Goal: Task Accomplishment & Management: Manage account settings

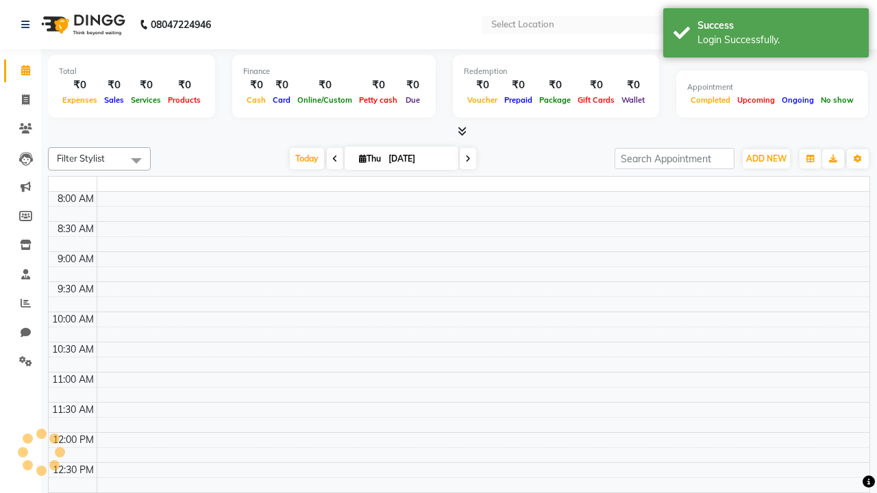
select select "en"
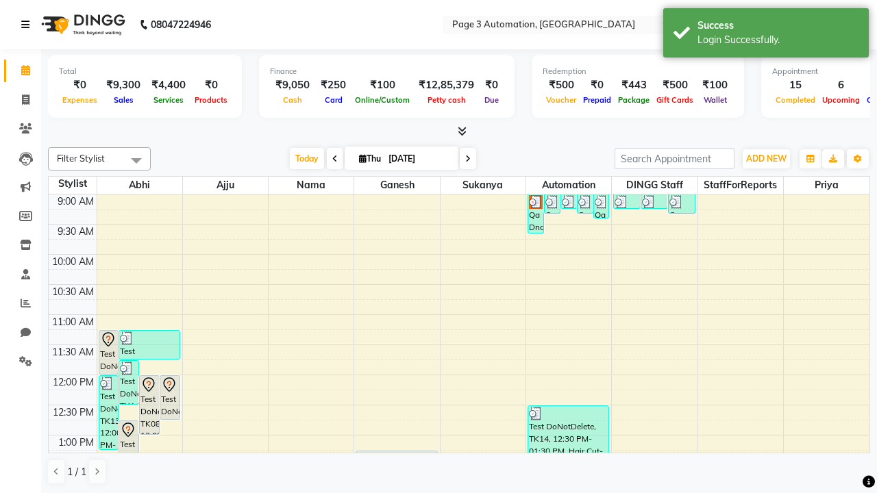
click at [28, 25] on icon at bounding box center [25, 25] width 8 height 10
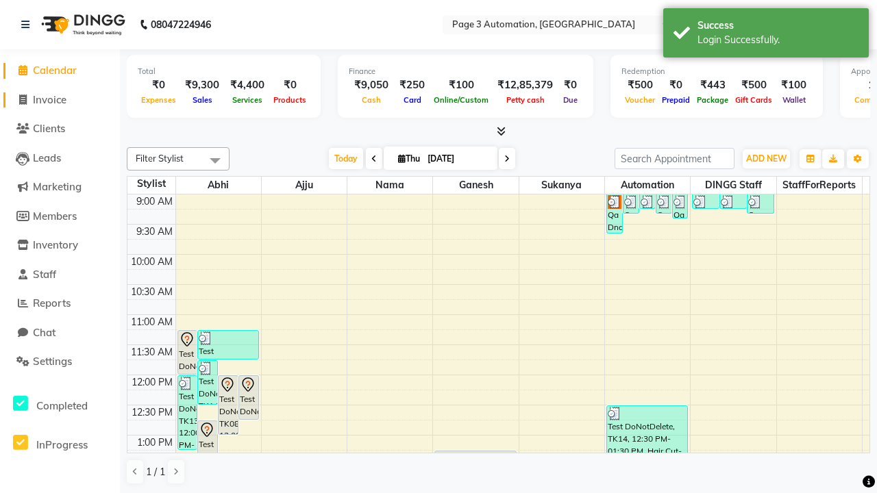
click at [60, 99] on span "Invoice" at bounding box center [50, 99] width 34 height 13
select select "2774"
select select "service"
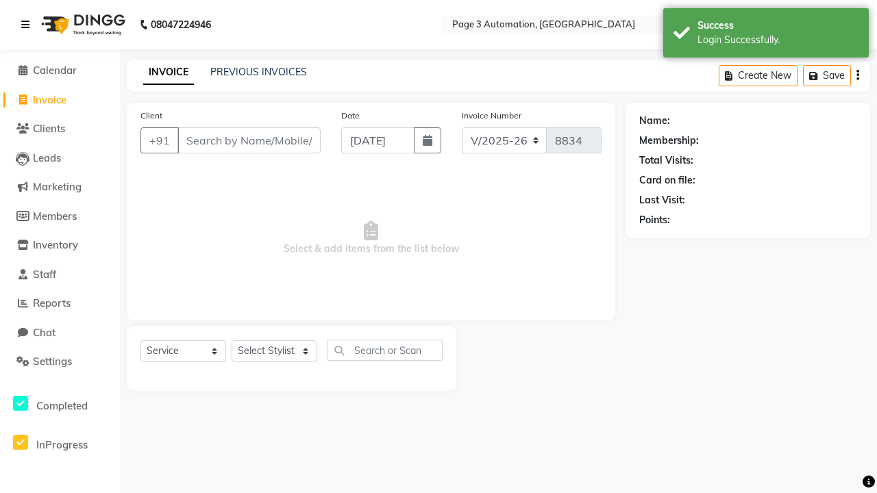
click at [28, 25] on icon at bounding box center [25, 25] width 8 height 10
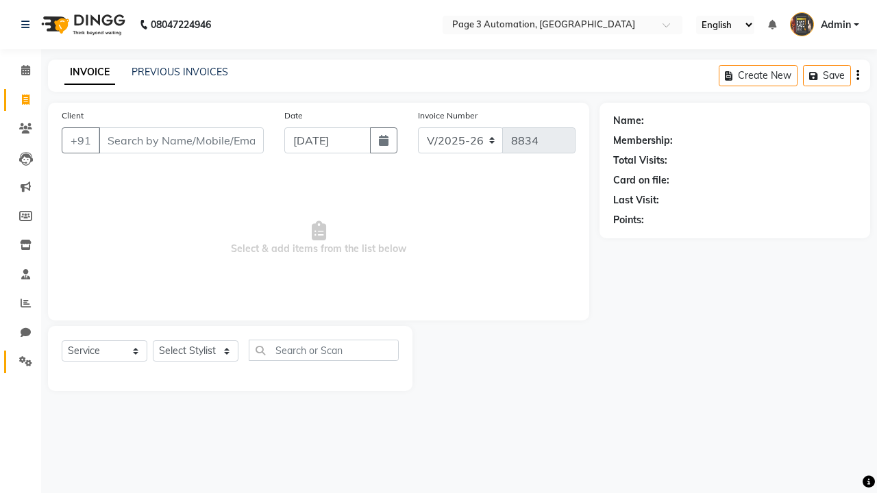
click at [21, 362] on icon at bounding box center [25, 361] width 13 height 10
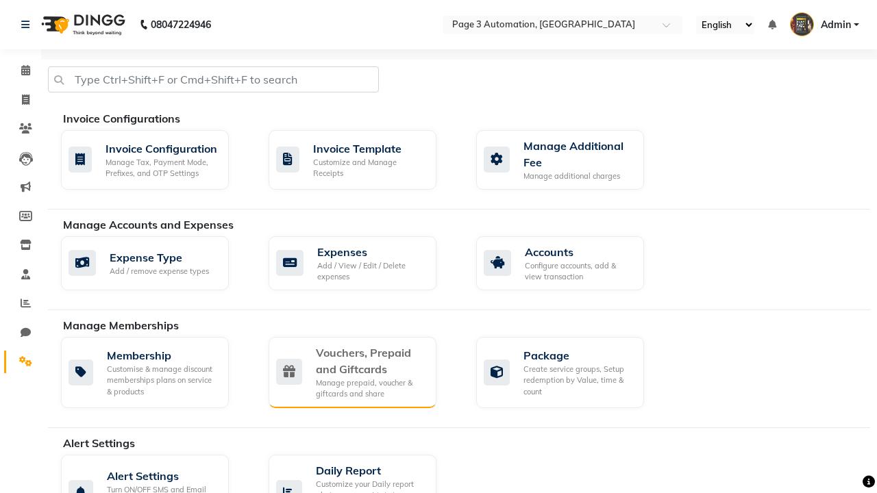
click at [370, 360] on div "Vouchers, Prepaid and Giftcards" at bounding box center [371, 361] width 110 height 33
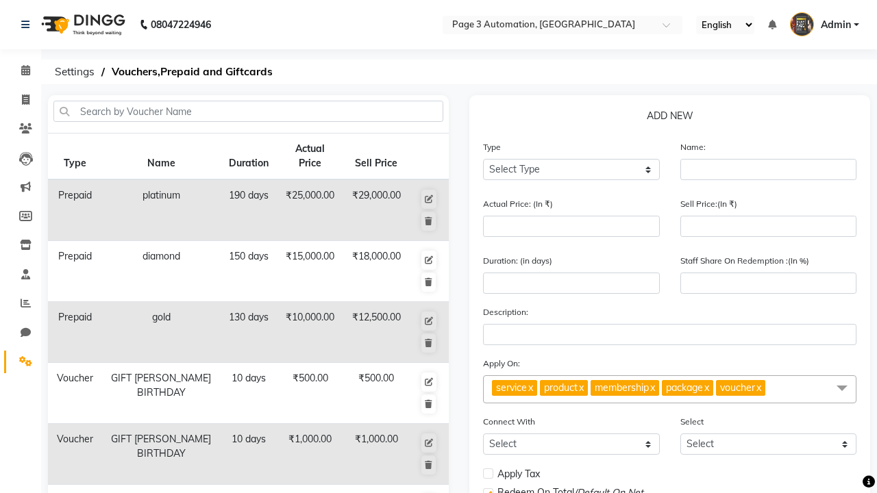
select select "P"
type input "Testing Prepaid PER"
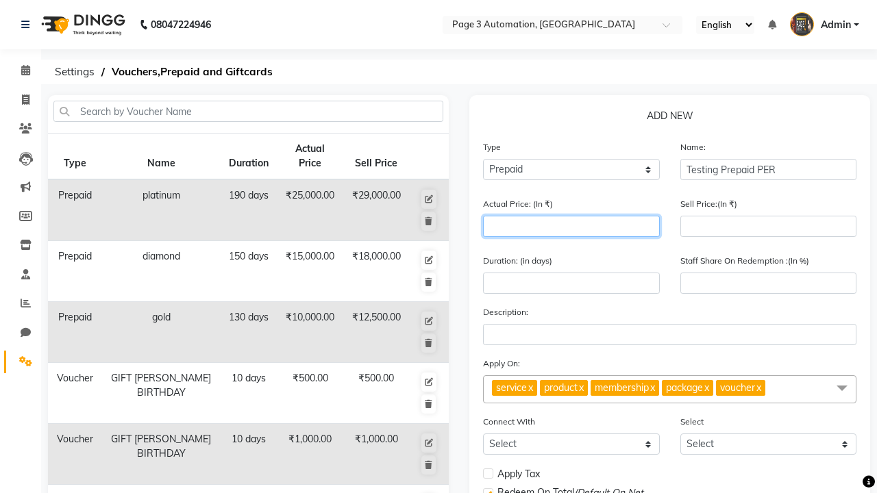
type input "1500"
type input "0"
type input "1500"
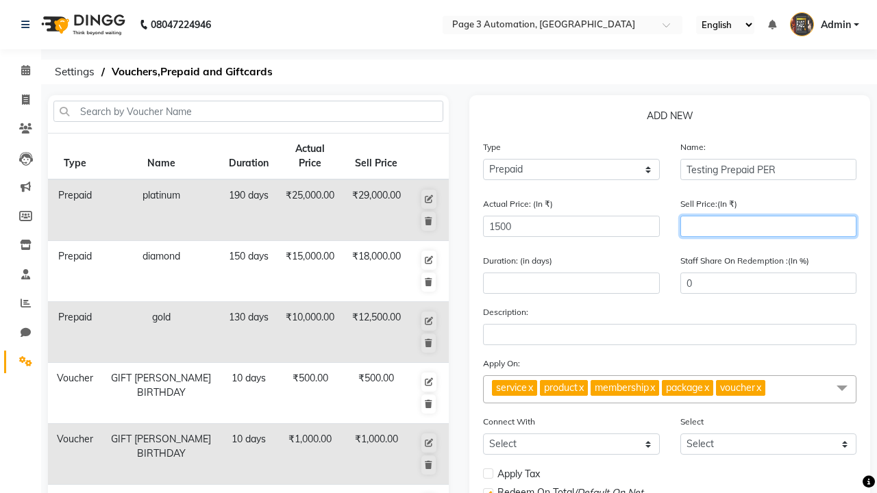
type input "1200"
type input "80"
type input "1200"
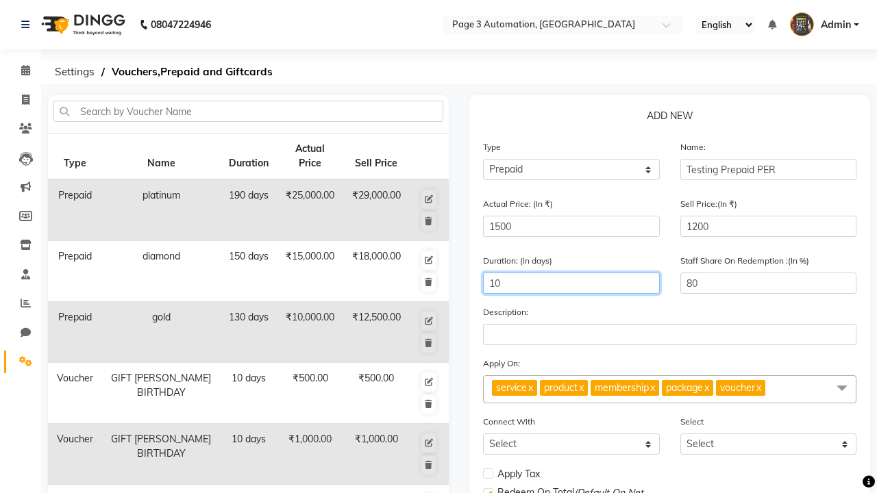
type input "10"
select select
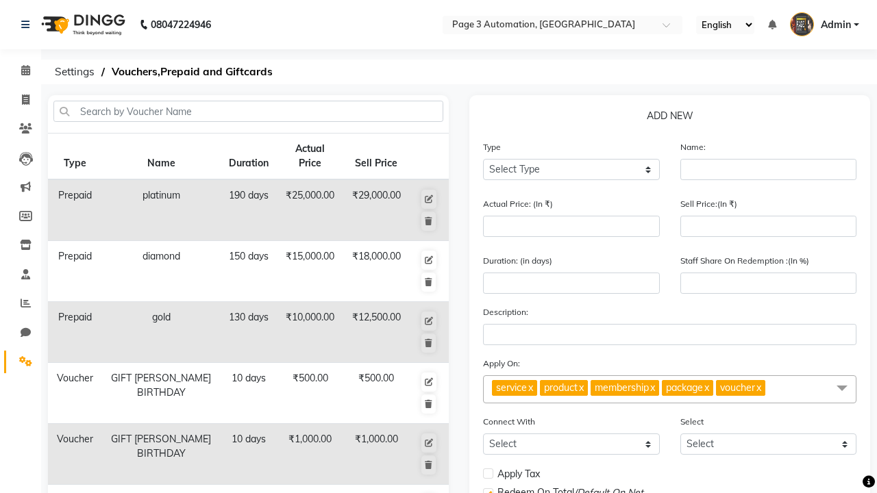
select select
checkbox input "false"
checkbox input "true"
checkbox input "false"
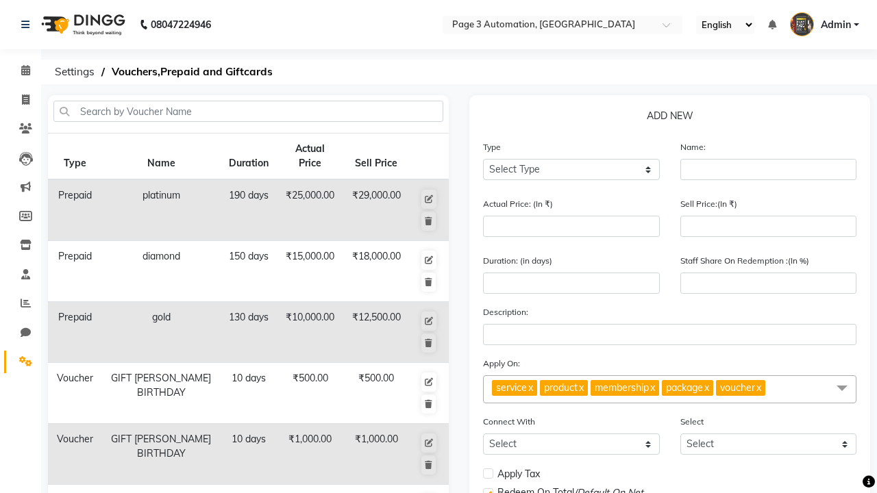
checkbox input "false"
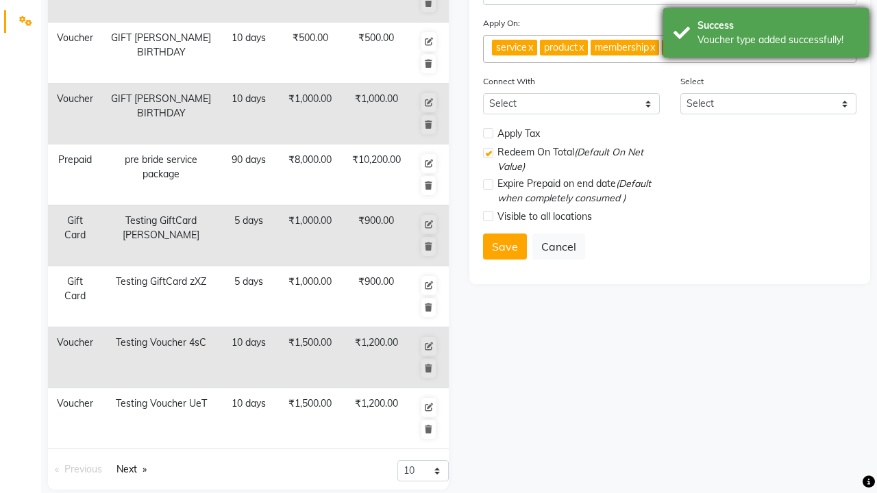
click at [766, 35] on div "Voucher type added successfully!" at bounding box center [777, 40] width 161 height 14
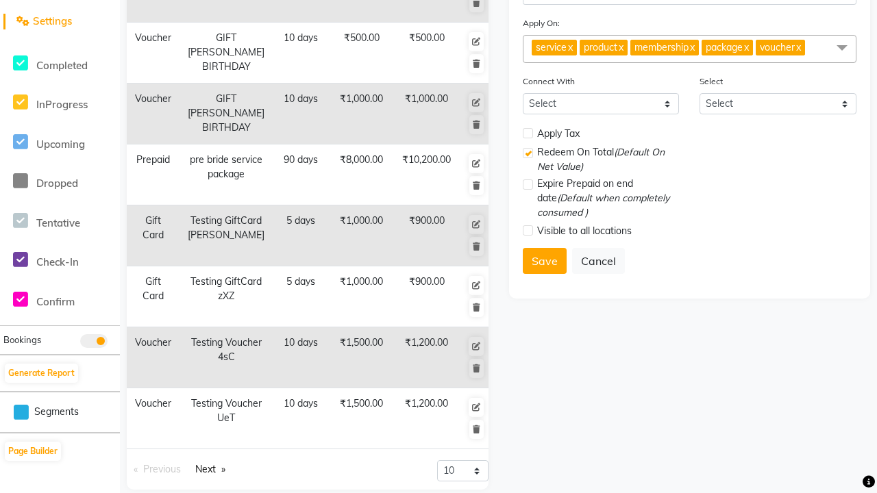
scroll to position [0, 0]
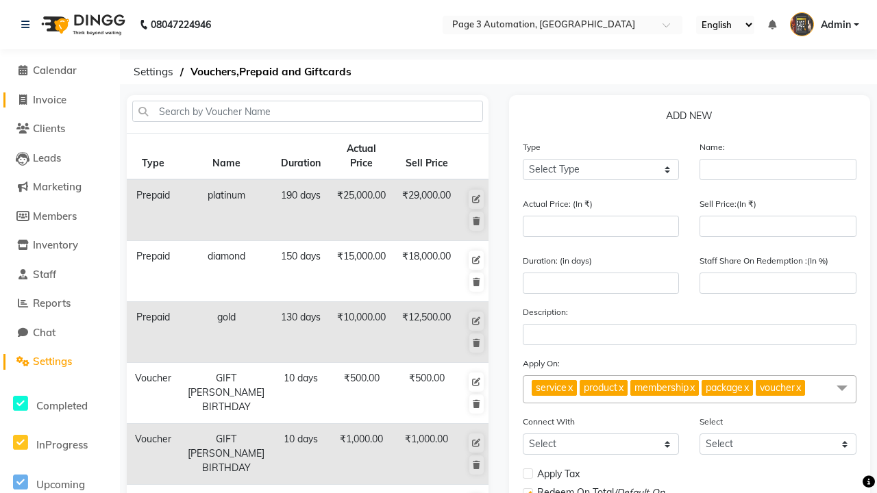
click at [60, 99] on span "Invoice" at bounding box center [50, 99] width 34 height 13
select select "2774"
select select "service"
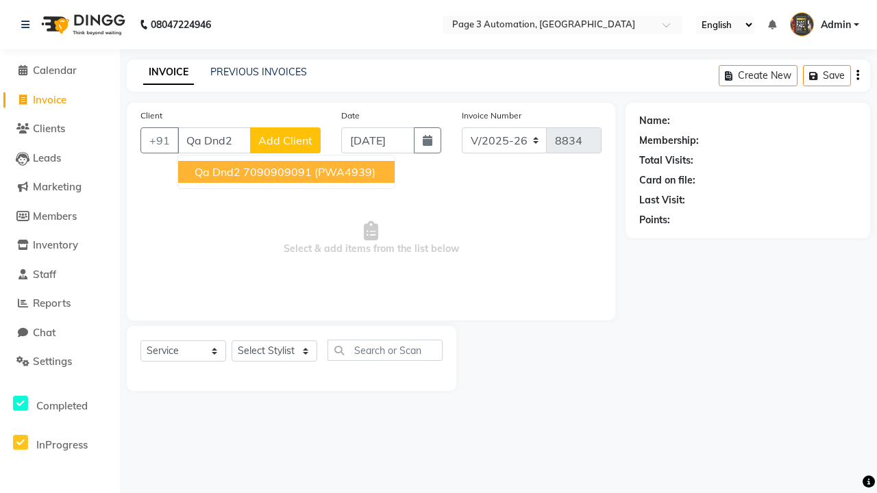
click at [288, 172] on ngb-highlight "7090909091" at bounding box center [277, 172] width 69 height 14
type input "7090909091"
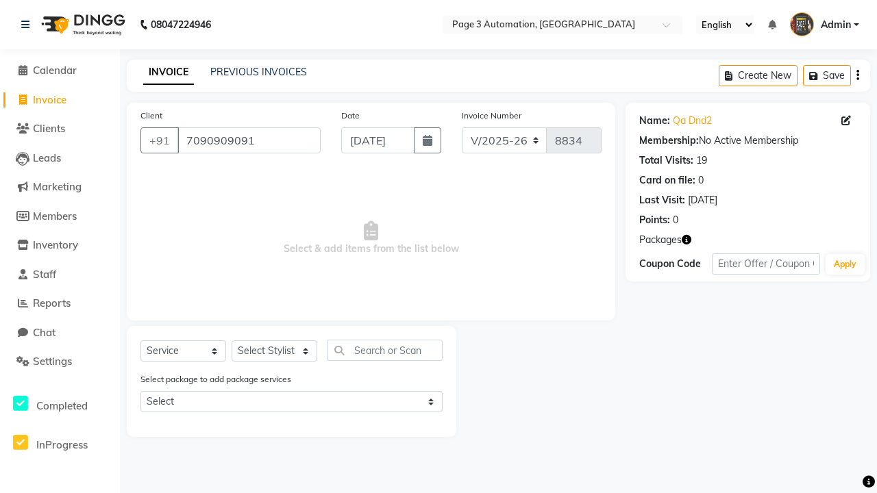
select select "P"
select select "71572"
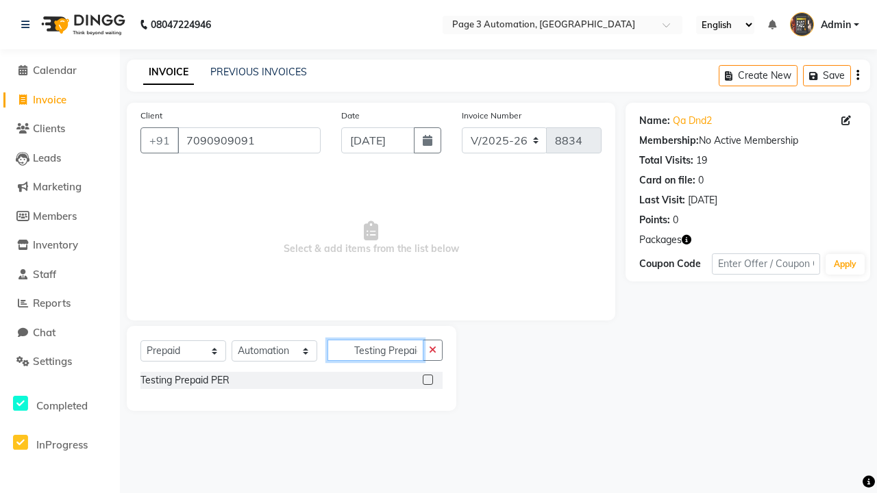
scroll to position [0, 7]
type input "Testing Prepaid PER"
click at [427, 380] on label at bounding box center [428, 380] width 10 height 10
click at [427, 380] on input "checkbox" at bounding box center [427, 380] width 9 height 9
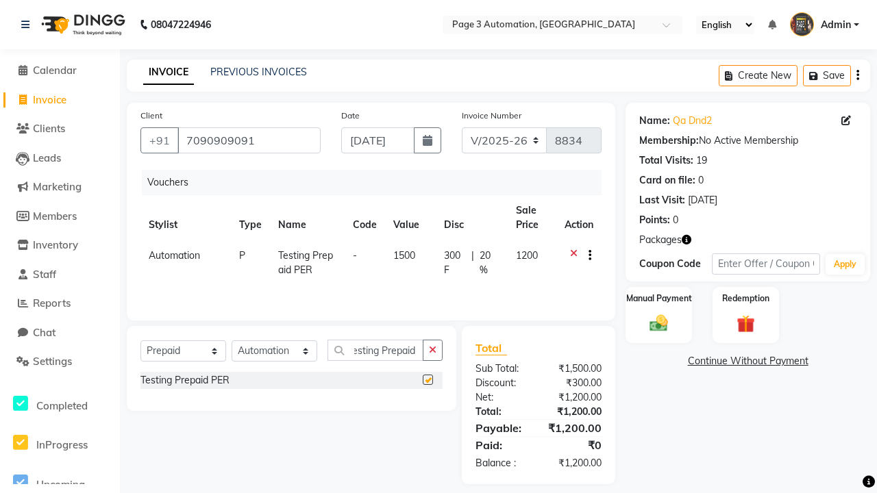
scroll to position [0, 0]
checkbox input "false"
click at [658, 299] on label "Manual Payment" at bounding box center [659, 298] width 69 height 13
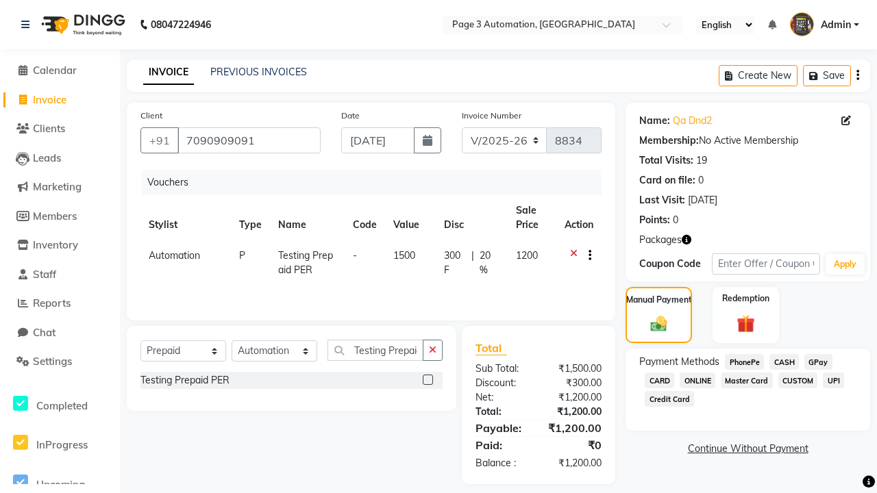
click at [784, 362] on span "CASH" at bounding box center [783, 362] width 29 height 16
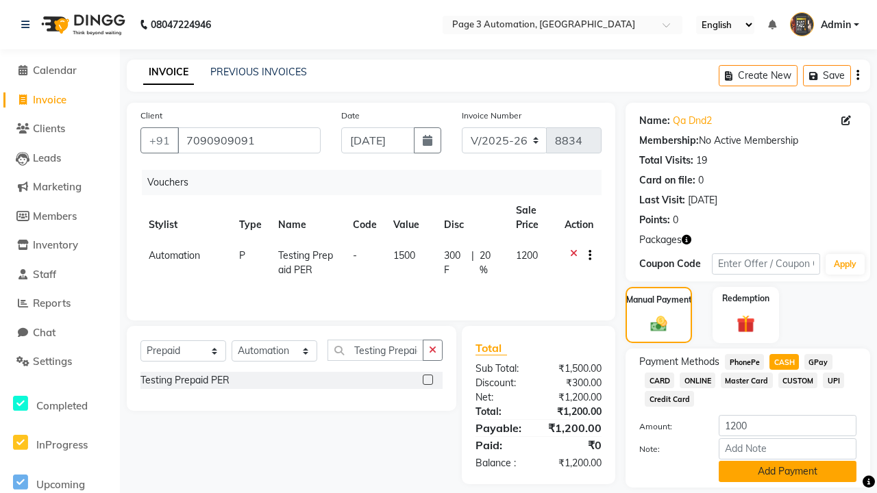
click at [787, 471] on button "Add Payment" at bounding box center [788, 471] width 138 height 21
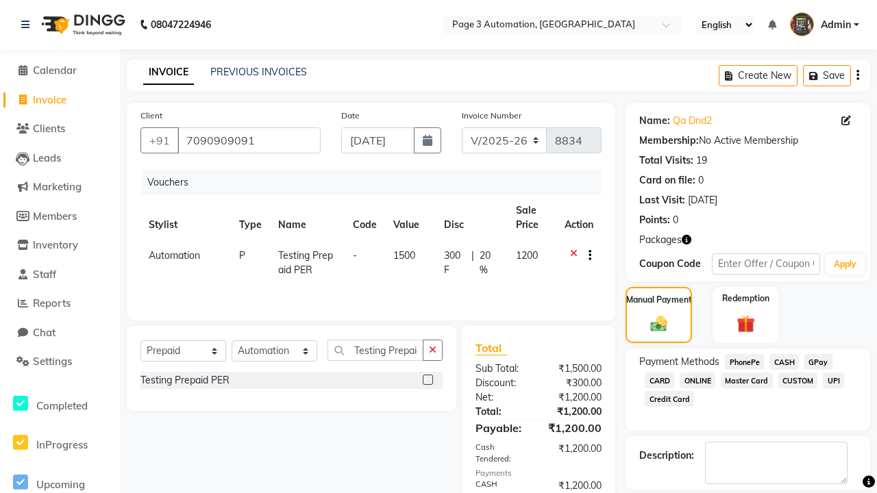
checkbox input "false"
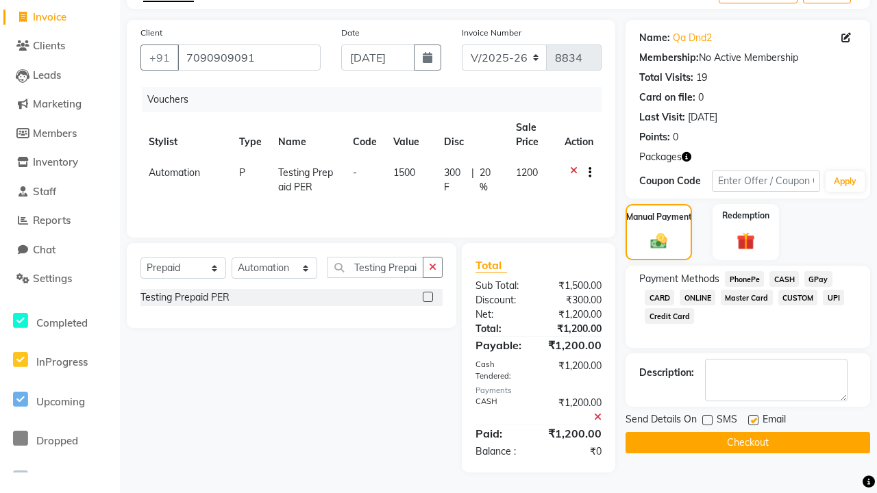
click at [753, 420] on label at bounding box center [753, 420] width 10 height 10
click at [753, 420] on input "checkbox" at bounding box center [752, 421] width 9 height 9
checkbox input "false"
click at [747, 443] on button "Checkout" at bounding box center [747, 442] width 245 height 21
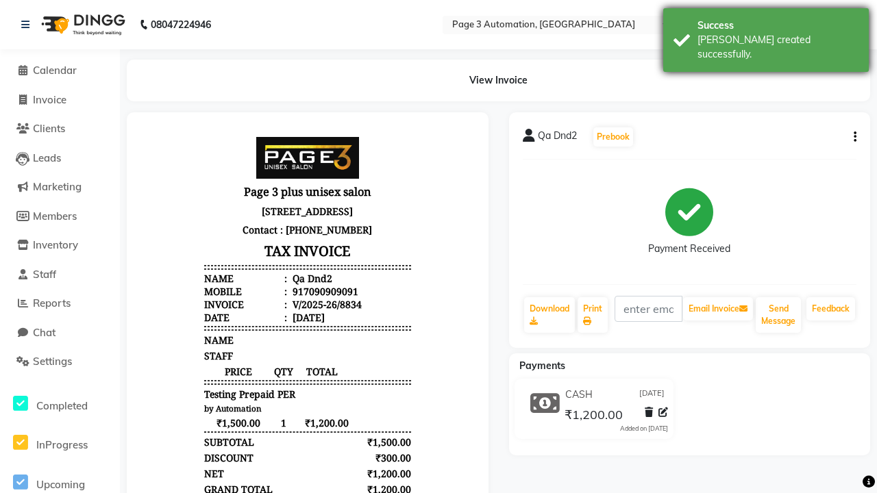
click at [766, 35] on div "[PERSON_NAME] created successfully." at bounding box center [777, 47] width 161 height 29
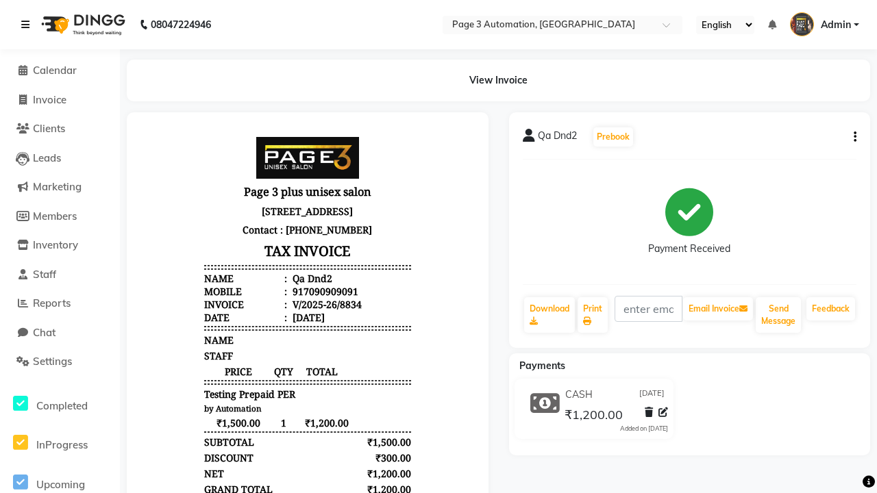
click at [28, 25] on icon at bounding box center [25, 25] width 8 height 10
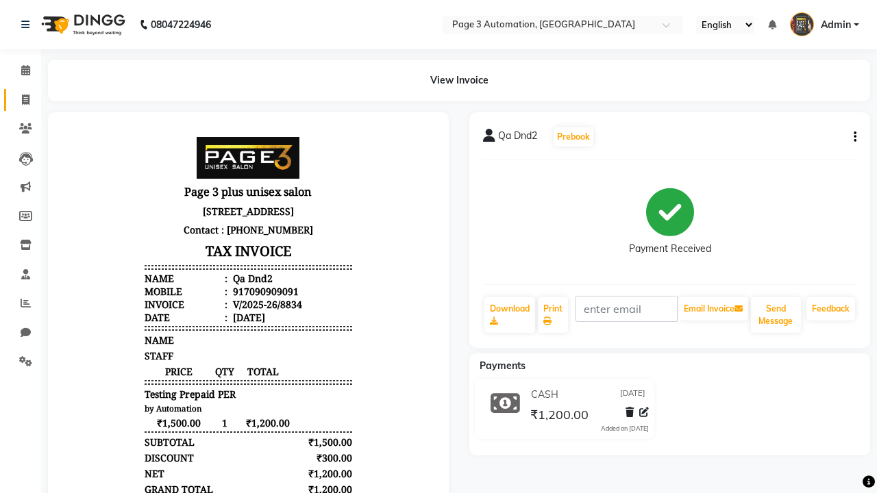
click at [21, 99] on span at bounding box center [26, 100] width 24 height 16
select select "2774"
select select "service"
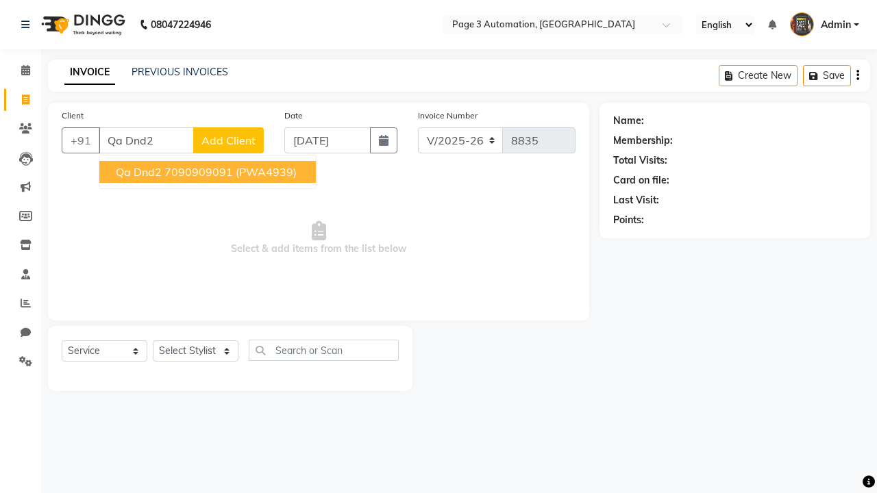
click at [209, 172] on ngb-highlight "7090909091" at bounding box center [198, 172] width 69 height 14
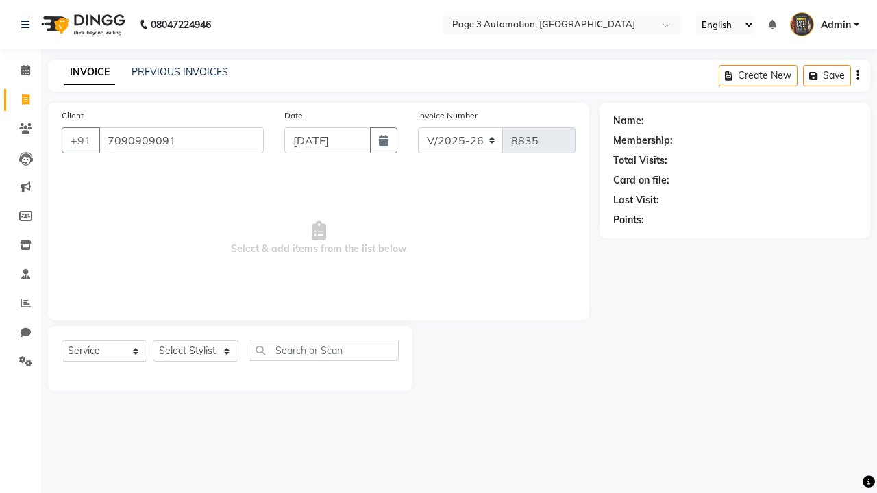
type input "7090909091"
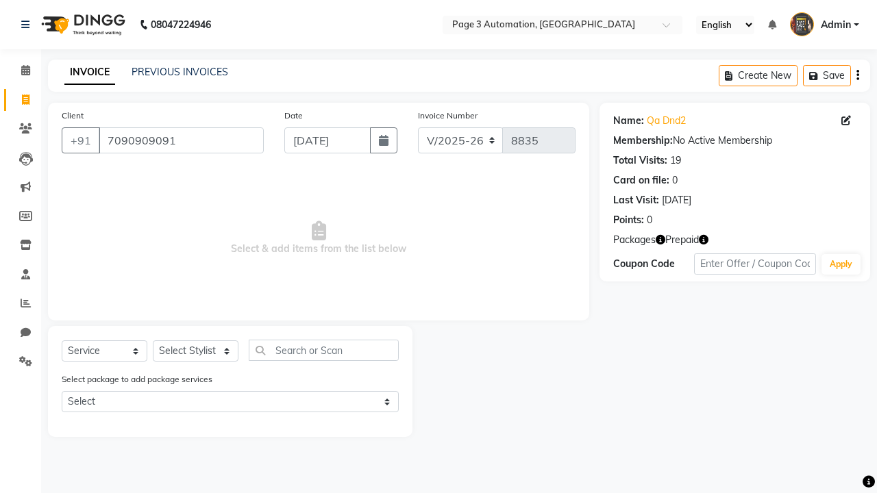
select select "71572"
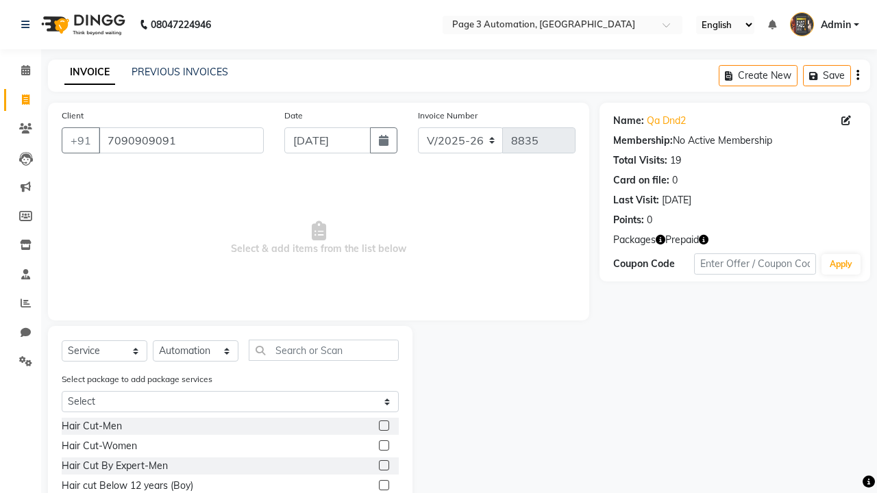
click at [383, 466] on label at bounding box center [384, 465] width 10 height 10
click at [383, 466] on input "checkbox" at bounding box center [383, 466] width 9 height 9
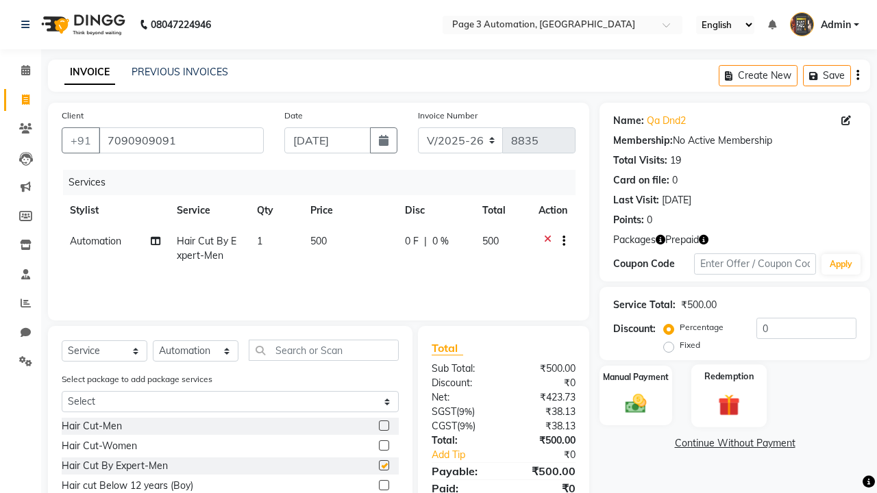
click at [729, 377] on label "Redemption" at bounding box center [728, 376] width 49 height 13
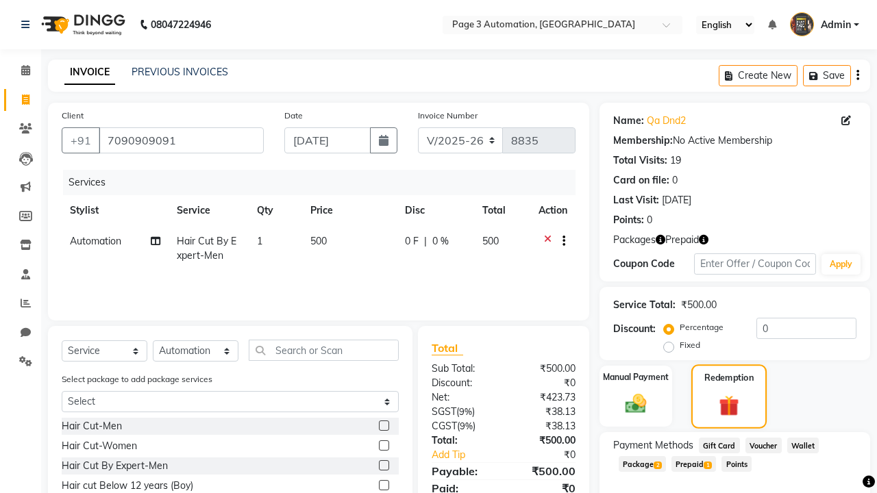
checkbox input "false"
click at [697, 463] on span "Prepaid 1" at bounding box center [693, 464] width 45 height 16
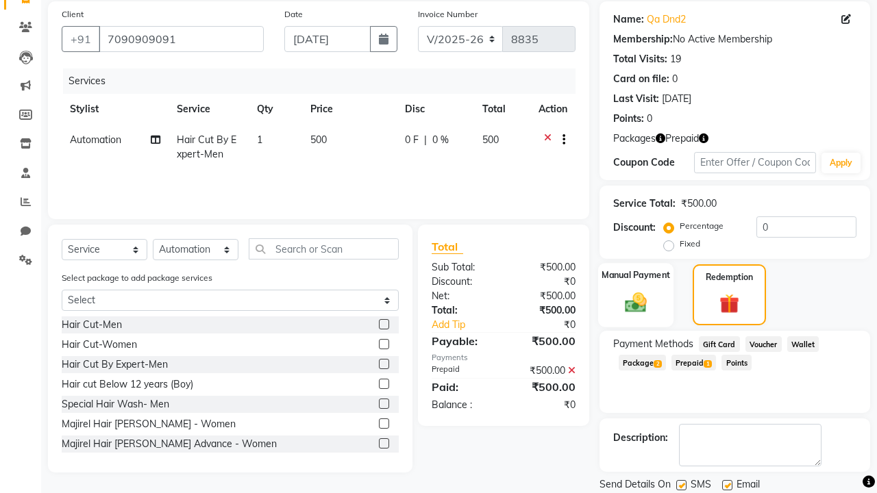
click at [636, 275] on label "Manual Payment" at bounding box center [635, 275] width 69 height 13
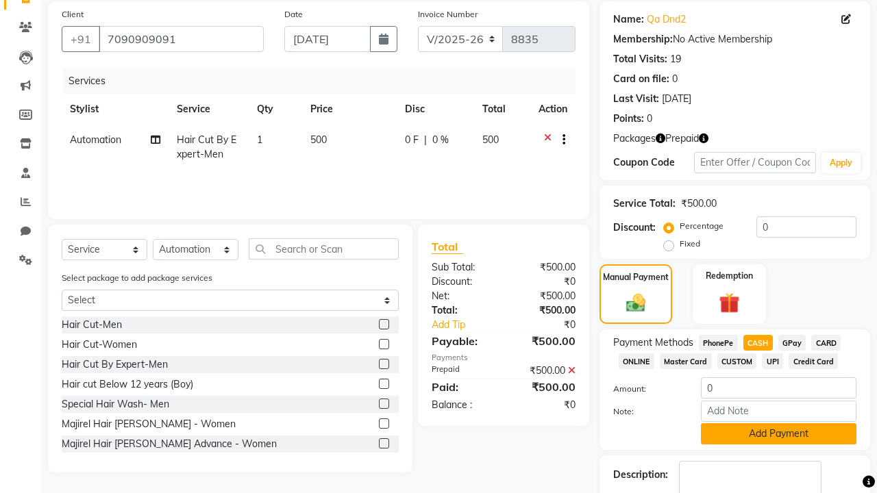
click at [778, 434] on button "Add Payment" at bounding box center [779, 433] width 156 height 21
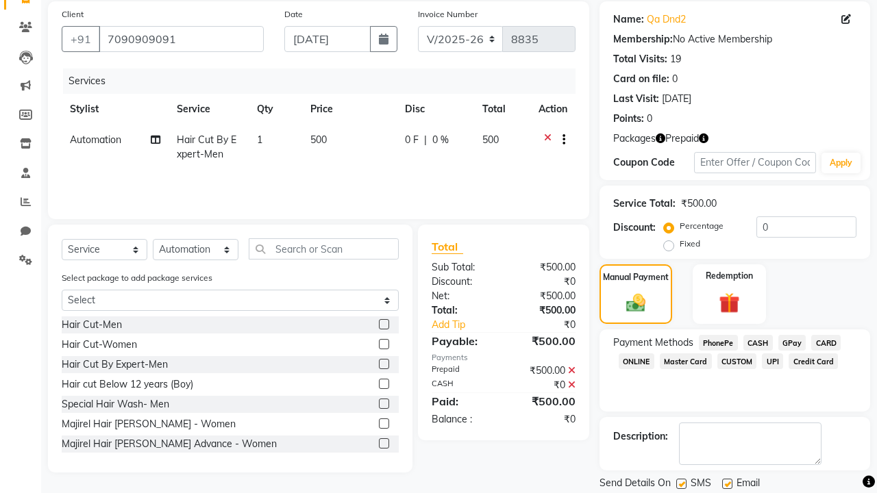
click at [681, 484] on label at bounding box center [681, 484] width 10 height 10
click at [681, 484] on input "checkbox" at bounding box center [680, 484] width 9 height 9
checkbox input "false"
click at [727, 484] on label at bounding box center [727, 484] width 10 height 10
click at [727, 484] on input "checkbox" at bounding box center [726, 484] width 9 height 9
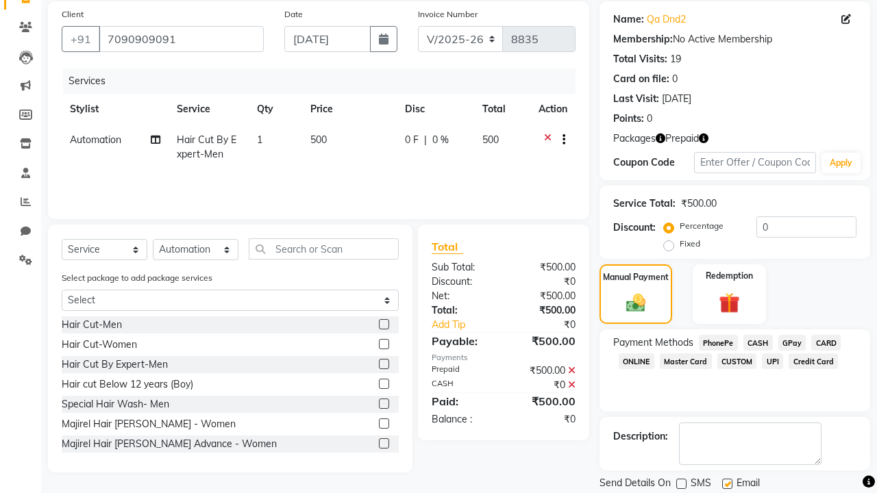
checkbox input "false"
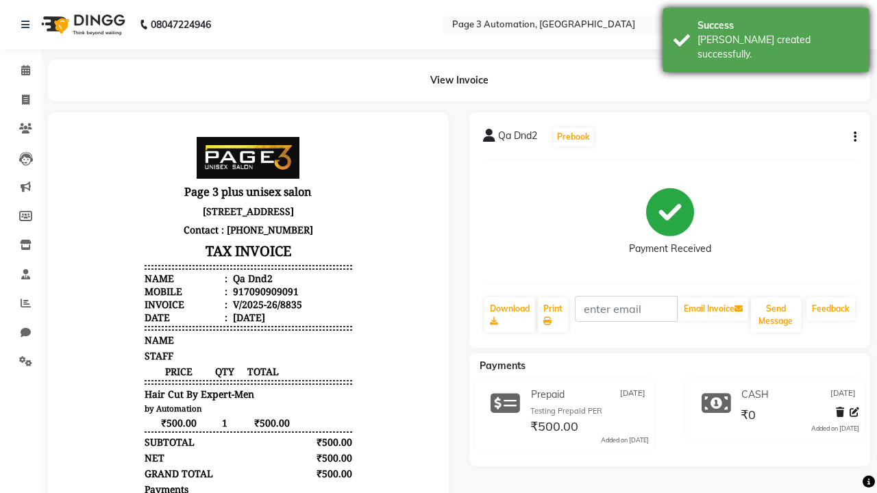
click at [766, 35] on div "[PERSON_NAME] created successfully." at bounding box center [777, 47] width 161 height 29
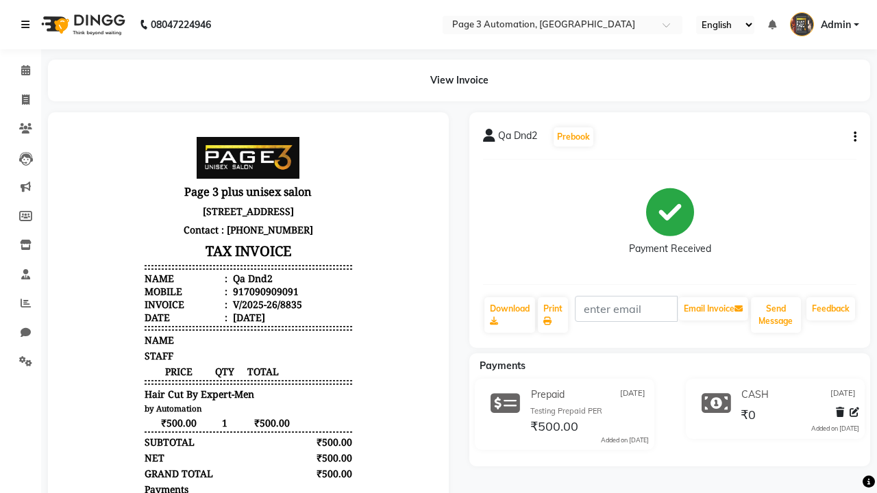
click at [28, 25] on icon at bounding box center [25, 25] width 8 height 10
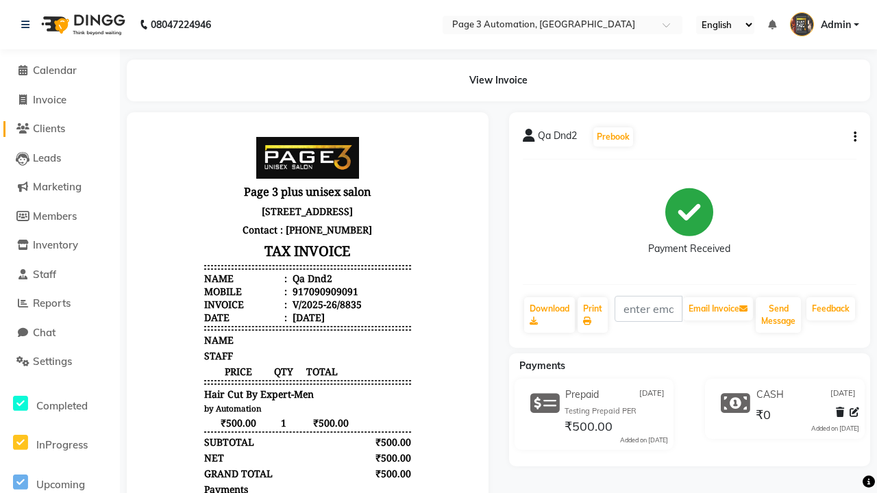
click at [60, 129] on span "Clients" at bounding box center [49, 128] width 32 height 13
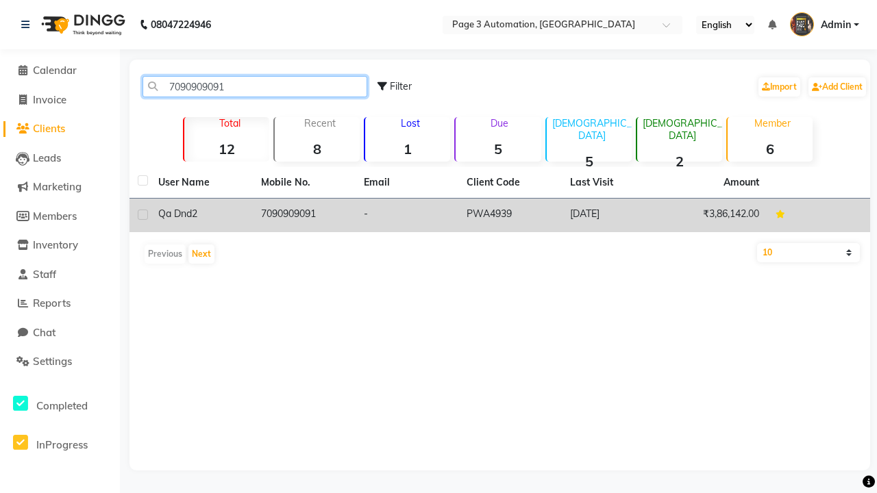
type input "7090909091"
click at [304, 215] on td "7090909091" at bounding box center [304, 216] width 103 height 34
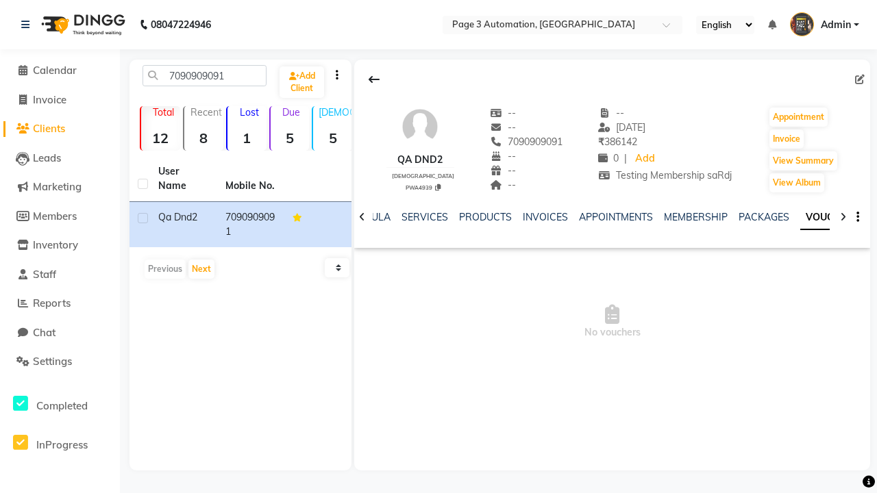
scroll to position [0, 315]
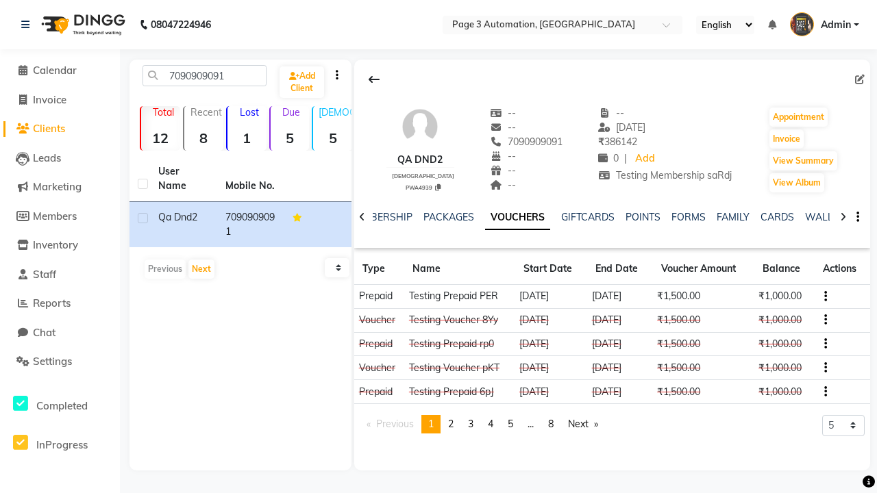
click at [823, 296] on button "button" at bounding box center [823, 296] width 8 height 14
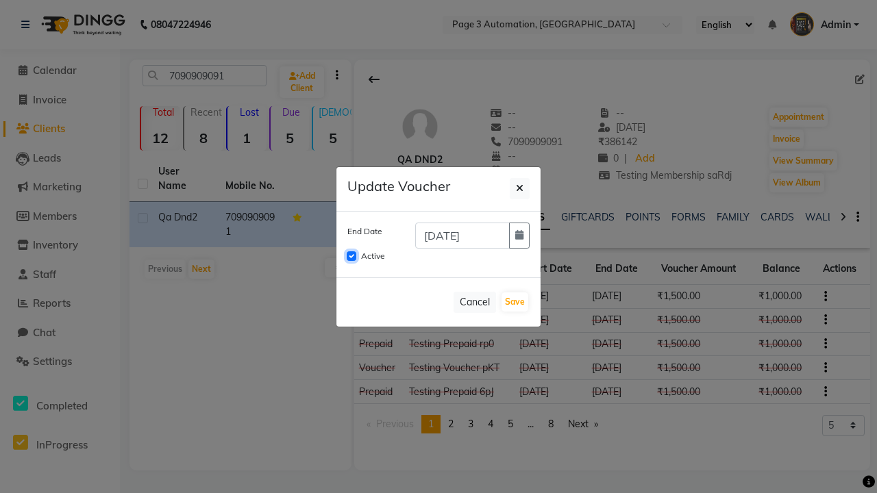
click at [351, 256] on input "Active" at bounding box center [352, 256] width 10 height 10
checkbox input "false"
click at [514, 302] on button "Save" at bounding box center [514, 302] width 27 height 19
checkbox input "false"
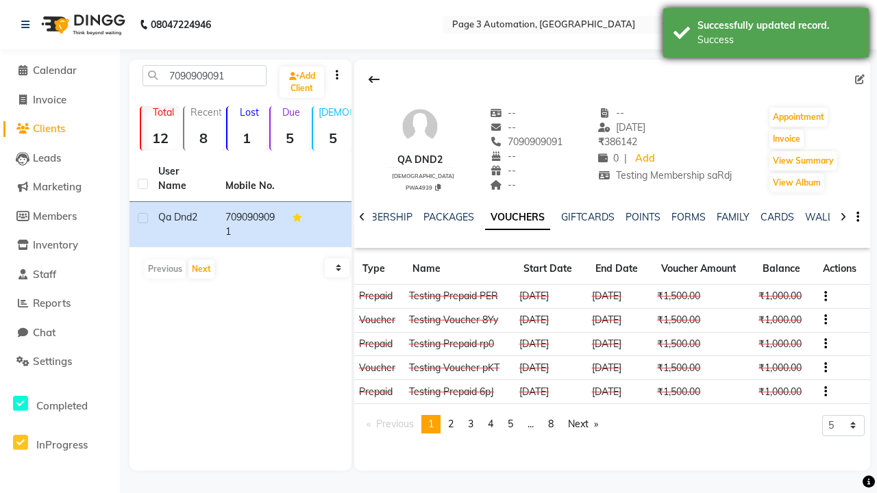
click at [766, 35] on div "Success" at bounding box center [777, 40] width 161 height 14
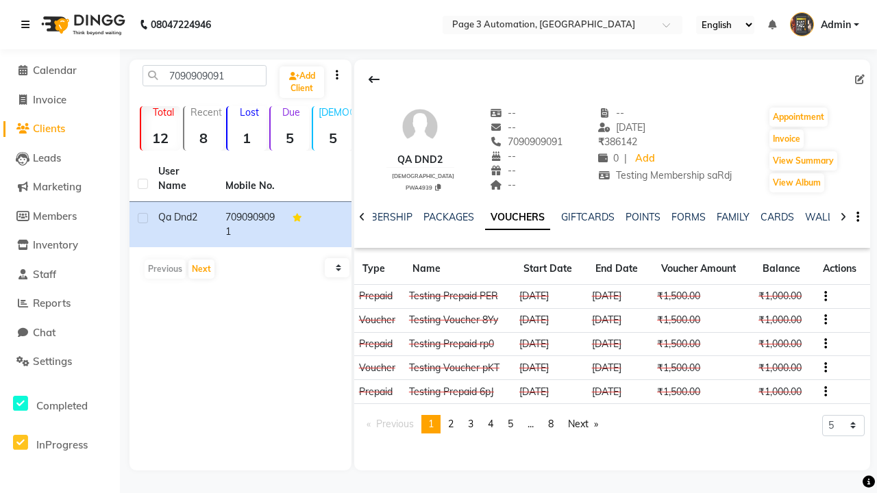
click at [28, 25] on icon at bounding box center [25, 25] width 8 height 10
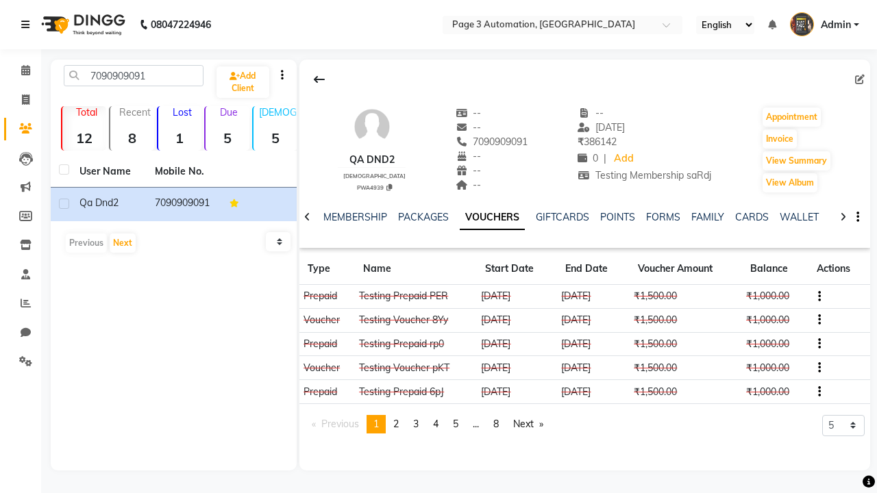
scroll to position [0, 286]
click at [21, 362] on icon at bounding box center [25, 361] width 13 height 10
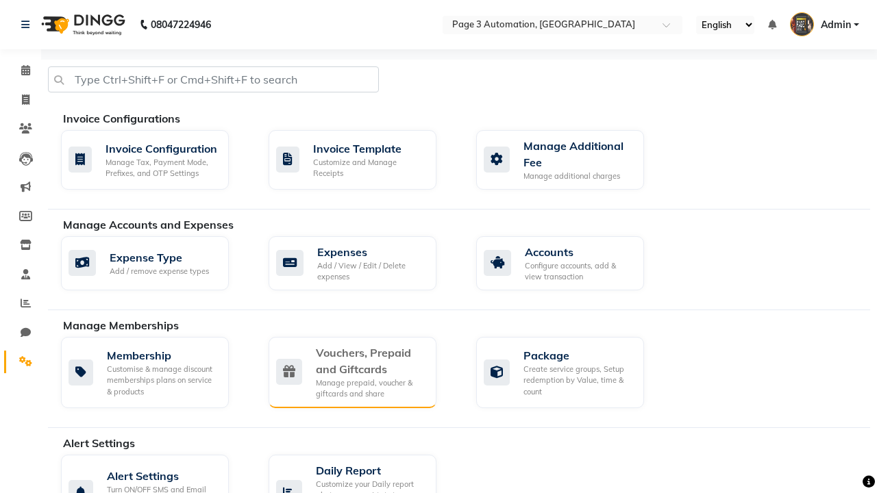
click at [370, 360] on div "Vouchers, Prepaid and Giftcards" at bounding box center [371, 361] width 110 height 33
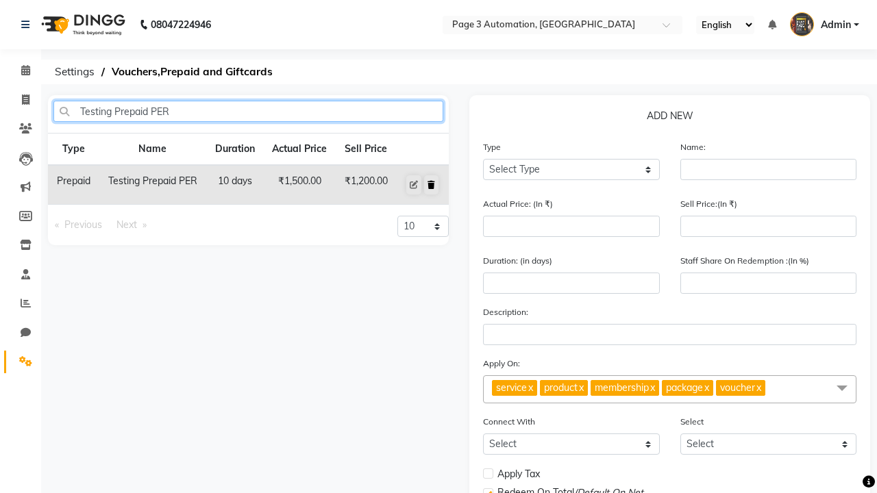
type input "Testing Prepaid PER"
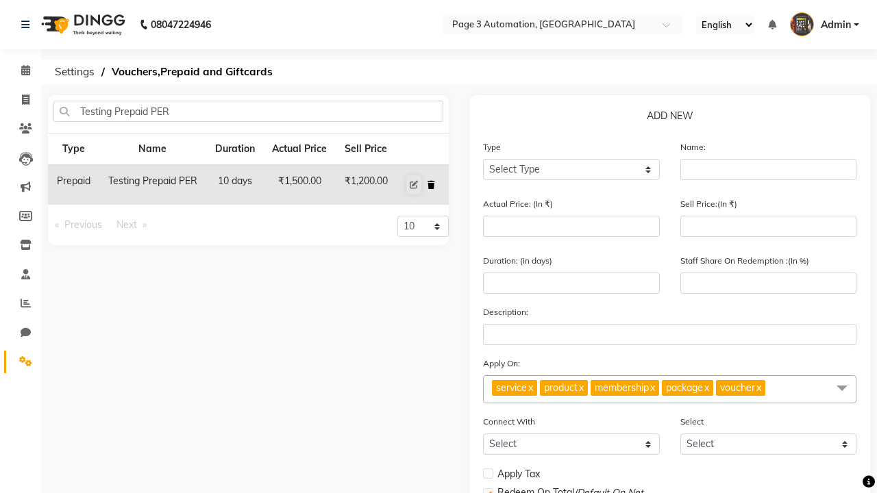
click at [431, 185] on icon at bounding box center [431, 185] width 8 height 8
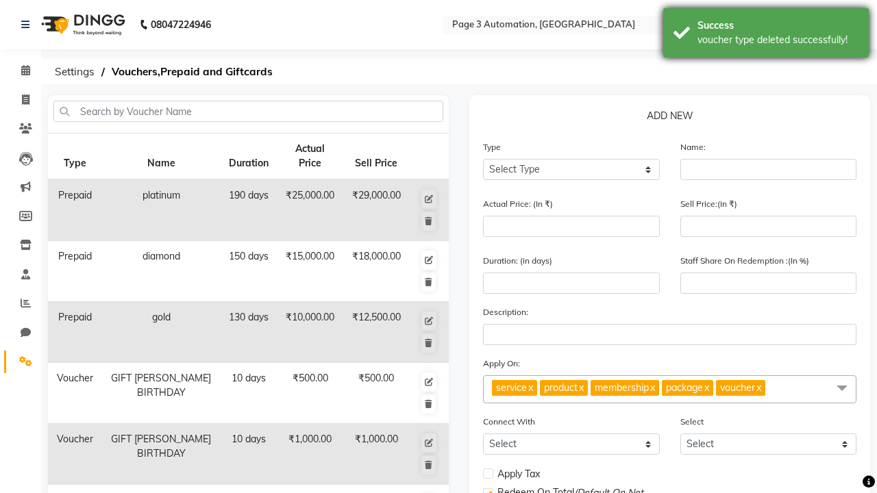
click at [766, 35] on div "voucher type deleted successfully!" at bounding box center [777, 40] width 161 height 14
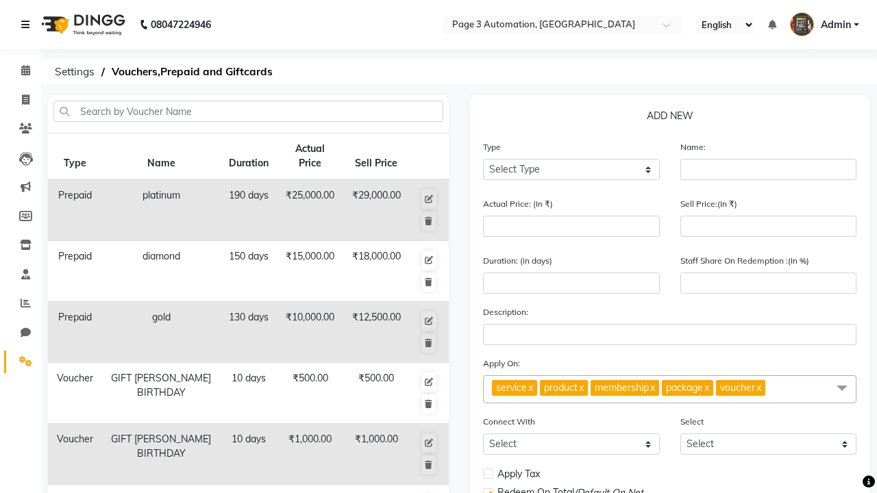
click at [28, 25] on icon at bounding box center [25, 25] width 8 height 10
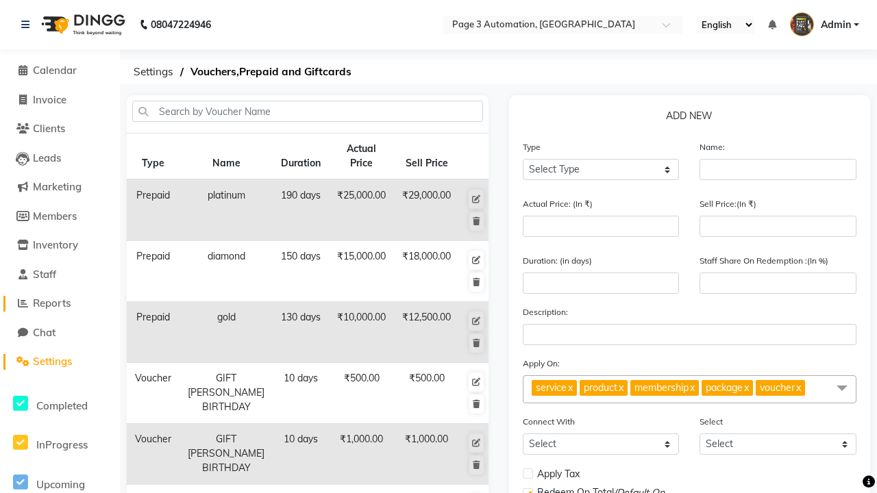
click at [60, 303] on span "Reports" at bounding box center [52, 303] width 38 height 13
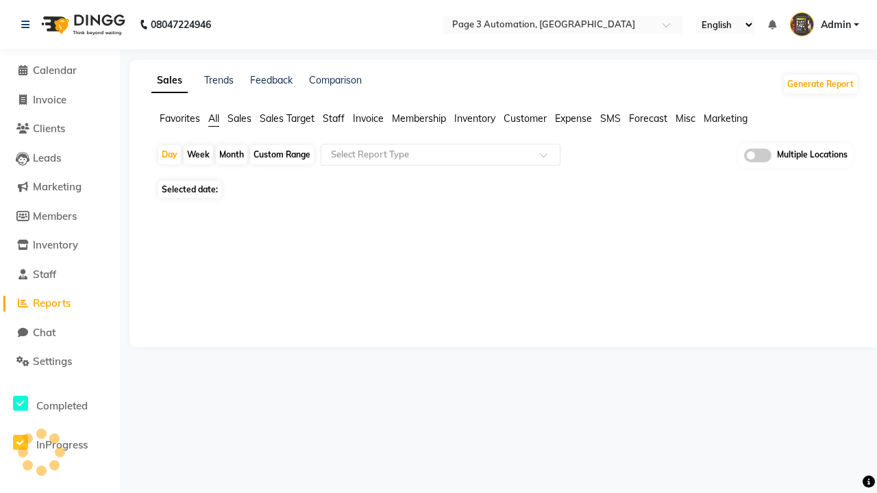
type input "Invoice"
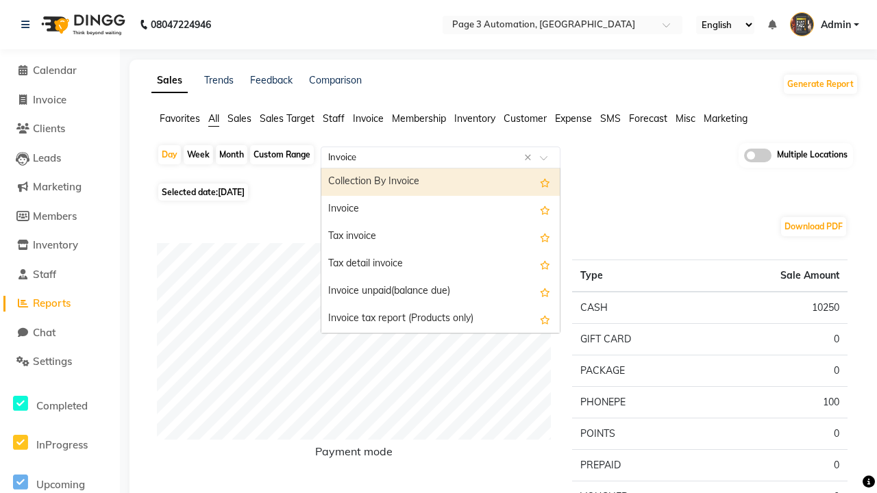
click at [440, 210] on div "Invoice" at bounding box center [440, 209] width 238 height 27
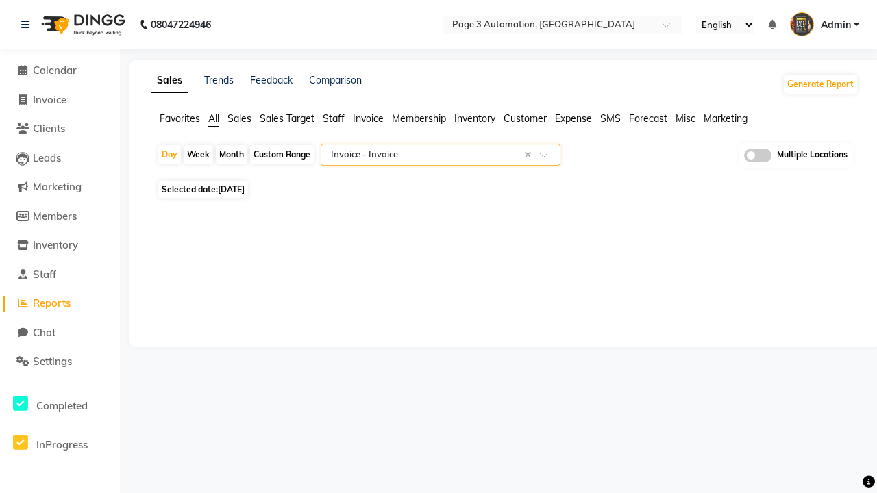
select select "full_report"
select select "csv"
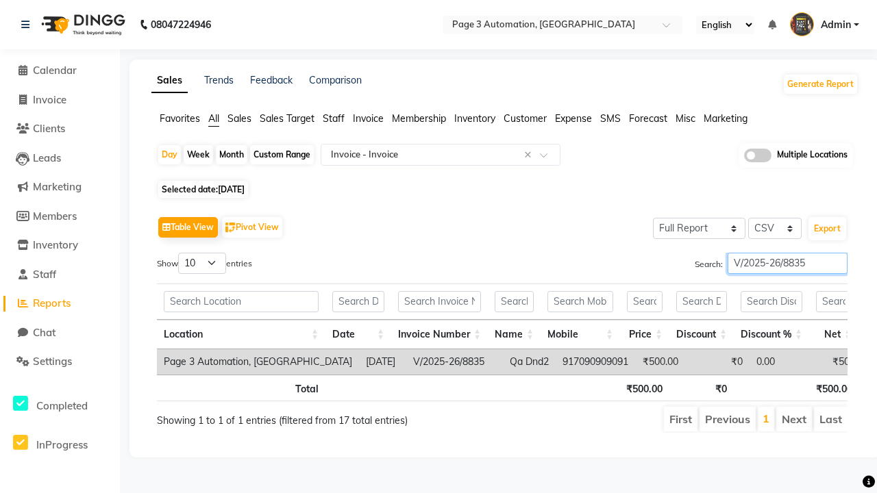
type input "V/2025-26/8835"
click at [824, 25] on span "Admin" at bounding box center [836, 25] width 30 height 14
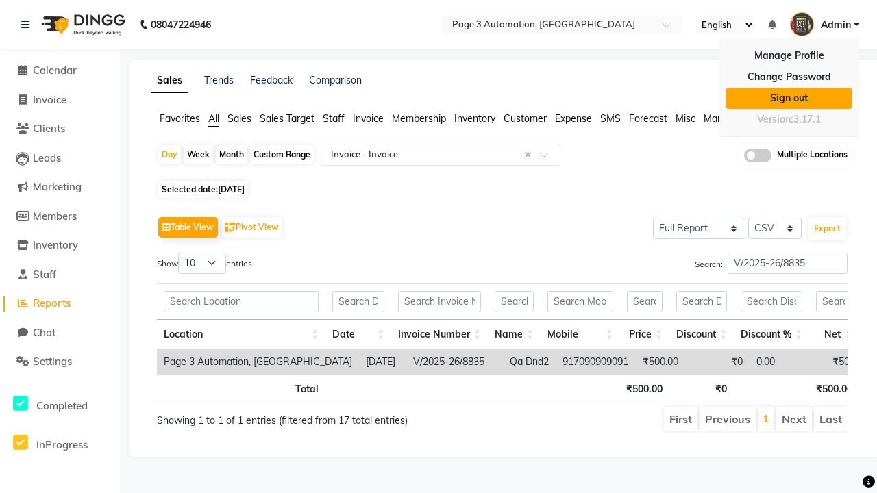
click at [788, 98] on link "Sign out" at bounding box center [788, 98] width 125 height 21
